Goal: Transaction & Acquisition: Purchase product/service

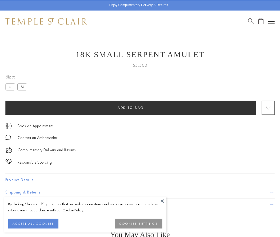
scroll to position [31, 0]
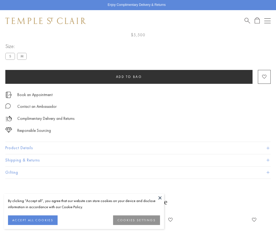
click at [129, 74] on span "Add to bag" at bounding box center [129, 76] width 26 height 5
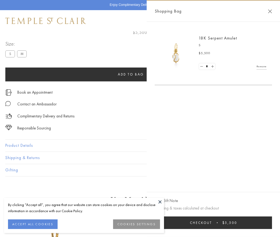
click at [212, 222] on span "Checkout" at bounding box center [201, 222] width 22 height 5
